Goal: Task Accomplishment & Management: Use online tool/utility

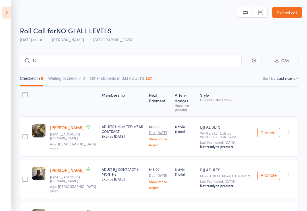
type input "Co"
click at [155, 54] on input "Co" at bounding box center [131, 60] width 222 height 13
type input "[PERSON_NAME]"
click at [102, 58] on input "[PERSON_NAME]" at bounding box center [131, 60] width 222 height 13
type input "Be"
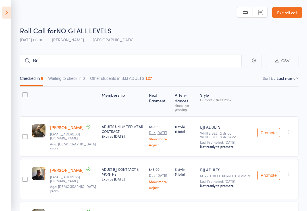
click at [73, 59] on input "Be" at bounding box center [131, 60] width 222 height 13
type input "Be"
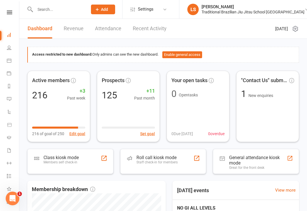
click at [181, 161] on div "Roll call kiosk mode Staff check-in for members" at bounding box center [163, 161] width 86 height 25
click at [172, 160] on div "Staff check-in for members" at bounding box center [157, 162] width 41 height 4
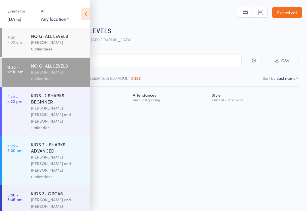
click at [43, 70] on div "[PERSON_NAME]" at bounding box center [58, 72] width 54 height 7
click at [87, 12] on icon at bounding box center [85, 14] width 9 height 12
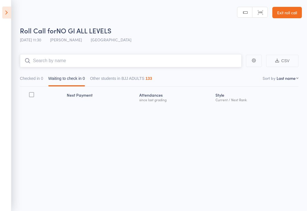
click at [123, 65] on input "search" at bounding box center [131, 60] width 222 height 13
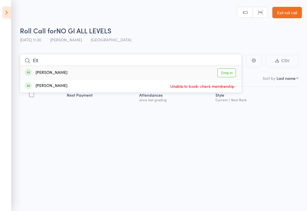
type input "Elt"
click at [229, 74] on link "Drop in" at bounding box center [227, 72] width 19 height 9
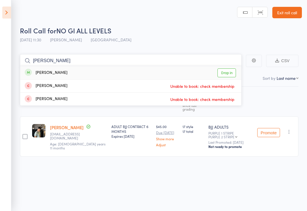
type input "Beth"
click at [231, 72] on link "Drop in" at bounding box center [227, 72] width 19 height 9
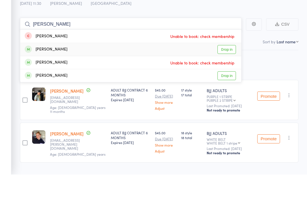
type input "Felipe"
click at [102, 79] on div "Felipe ROSATTO Drop in" at bounding box center [130, 85] width 221 height 13
